Goal: Information Seeking & Learning: Learn about a topic

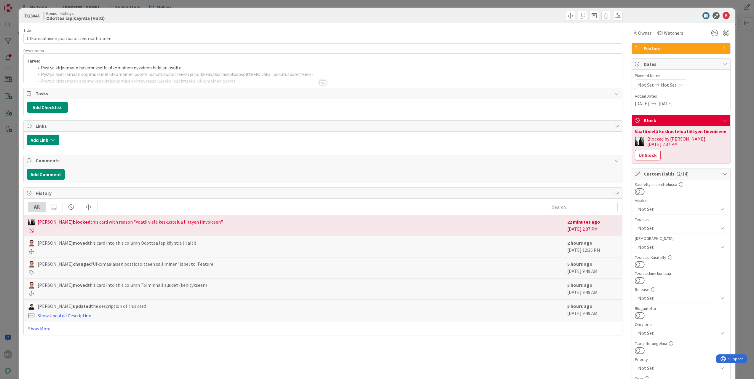
click at [323, 81] on div at bounding box center [322, 82] width 7 height 5
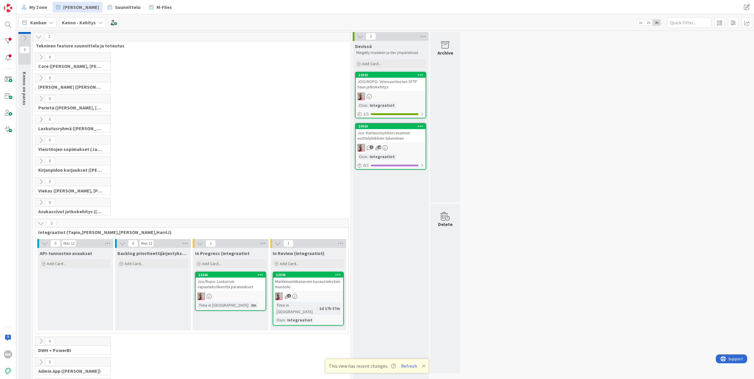
scroll to position [62, 0]
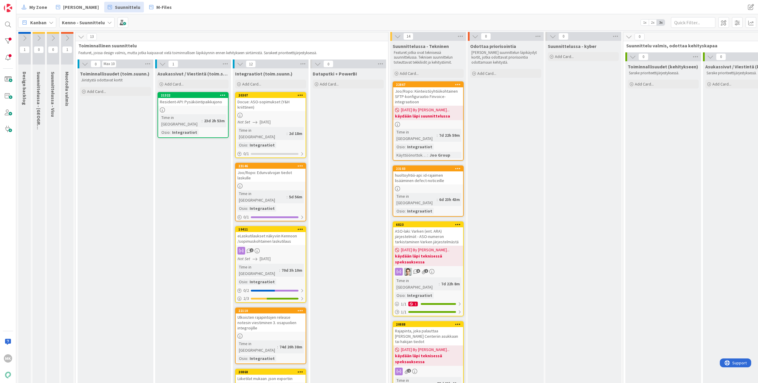
scroll to position [364, 0]
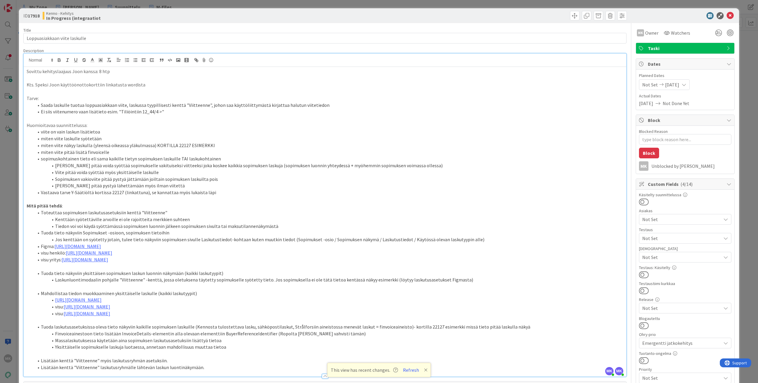
scroll to position [18, 0]
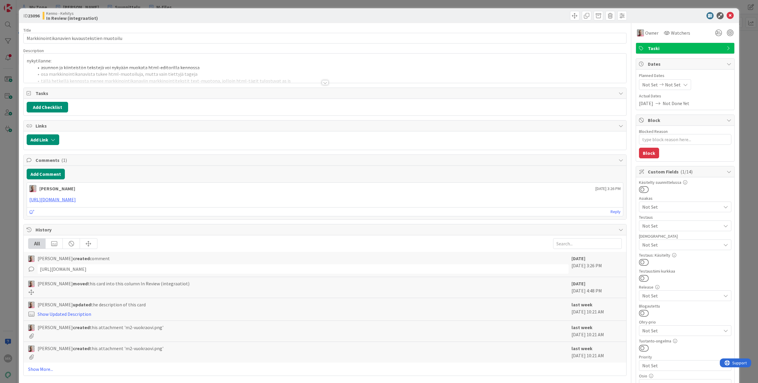
click at [376, 83] on div "Title 44 / 128 Markkinointikanavien kuvaustekstien muotoilu Description nykytil…" at bounding box center [324, 342] width 603 height 638
click at [366, 73] on div at bounding box center [325, 75] width 603 height 15
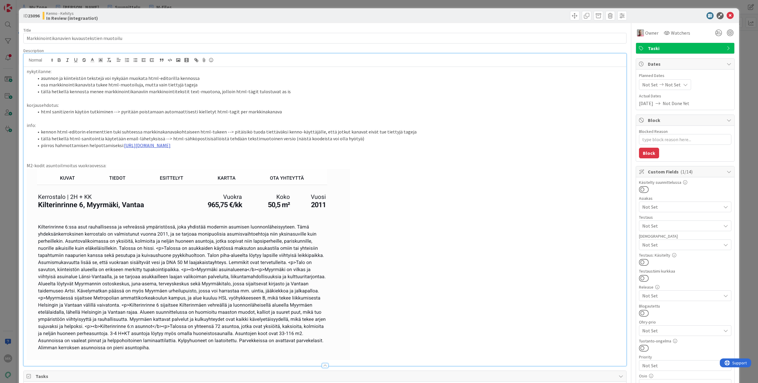
click at [171, 146] on link "https://miro.com/app/board/o9J_kw1w5nw=/?moveToWidget=3458764639170537058&cot=14" at bounding box center [147, 145] width 47 height 6
click at [411, 128] on p "info:" at bounding box center [325, 125] width 597 height 7
click at [280, 25] on div "Title 44 / 128 Markkinointikanavien kuvaustekstien muotoilu Description nykytil…" at bounding box center [324, 342] width 603 height 638
type textarea "x"
